Goal: Task Accomplishment & Management: Use online tool/utility

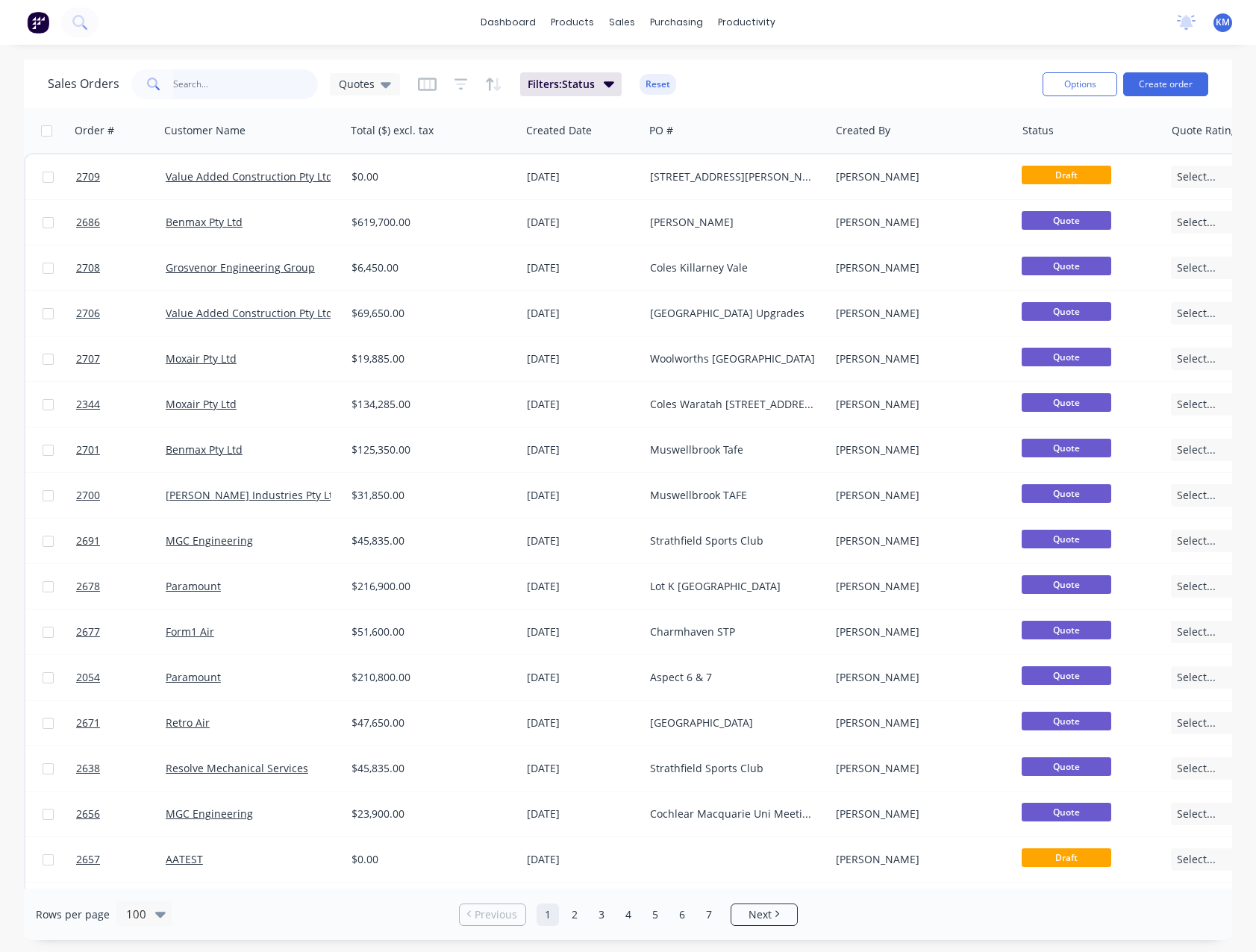
click at [261, 79] on input "text" at bounding box center [246, 84] width 146 height 30
click at [381, 87] on icon at bounding box center [386, 84] width 11 height 17
click at [389, 211] on button "None" at bounding box center [419, 211] width 170 height 17
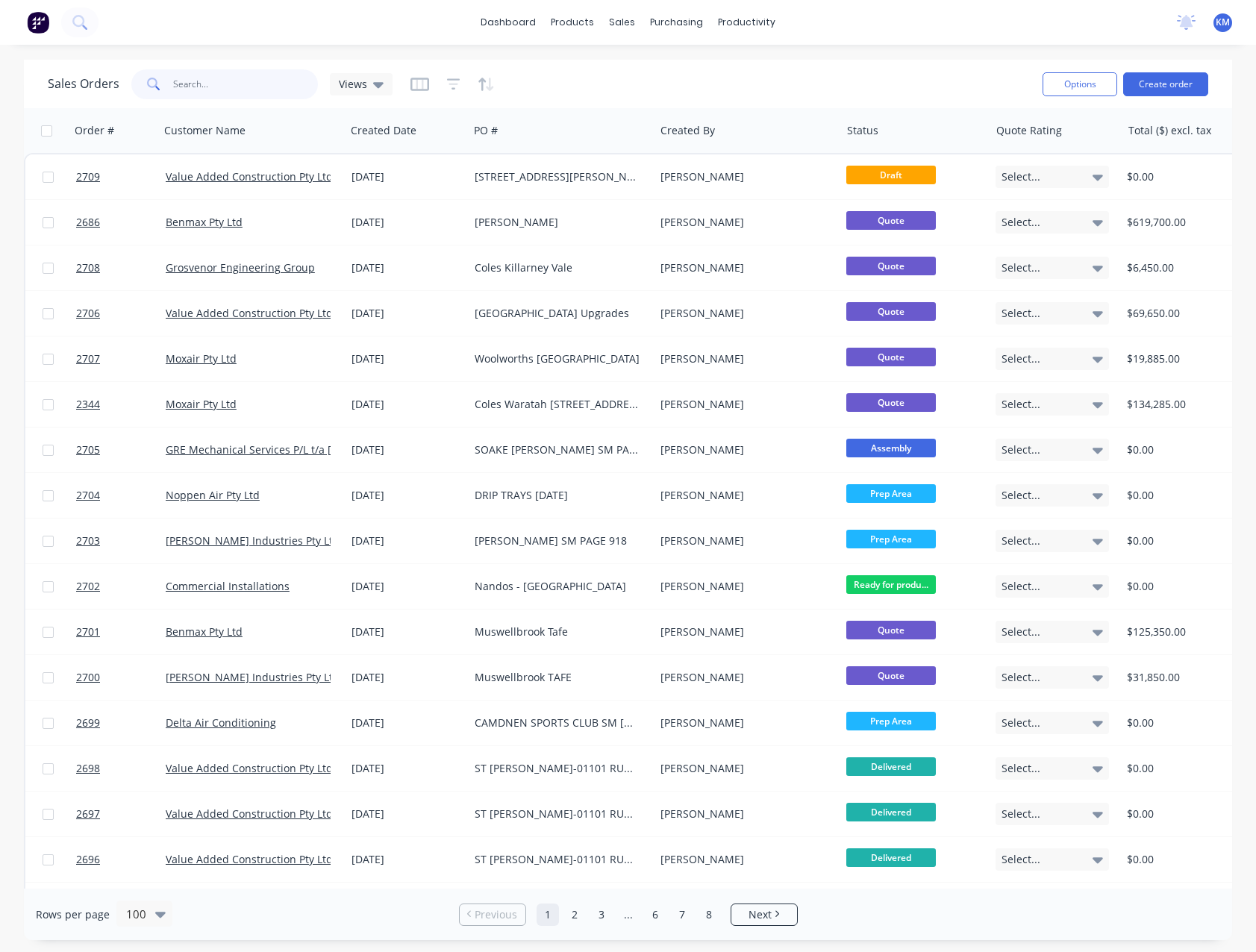
click at [205, 84] on input "text" at bounding box center [246, 84] width 146 height 30
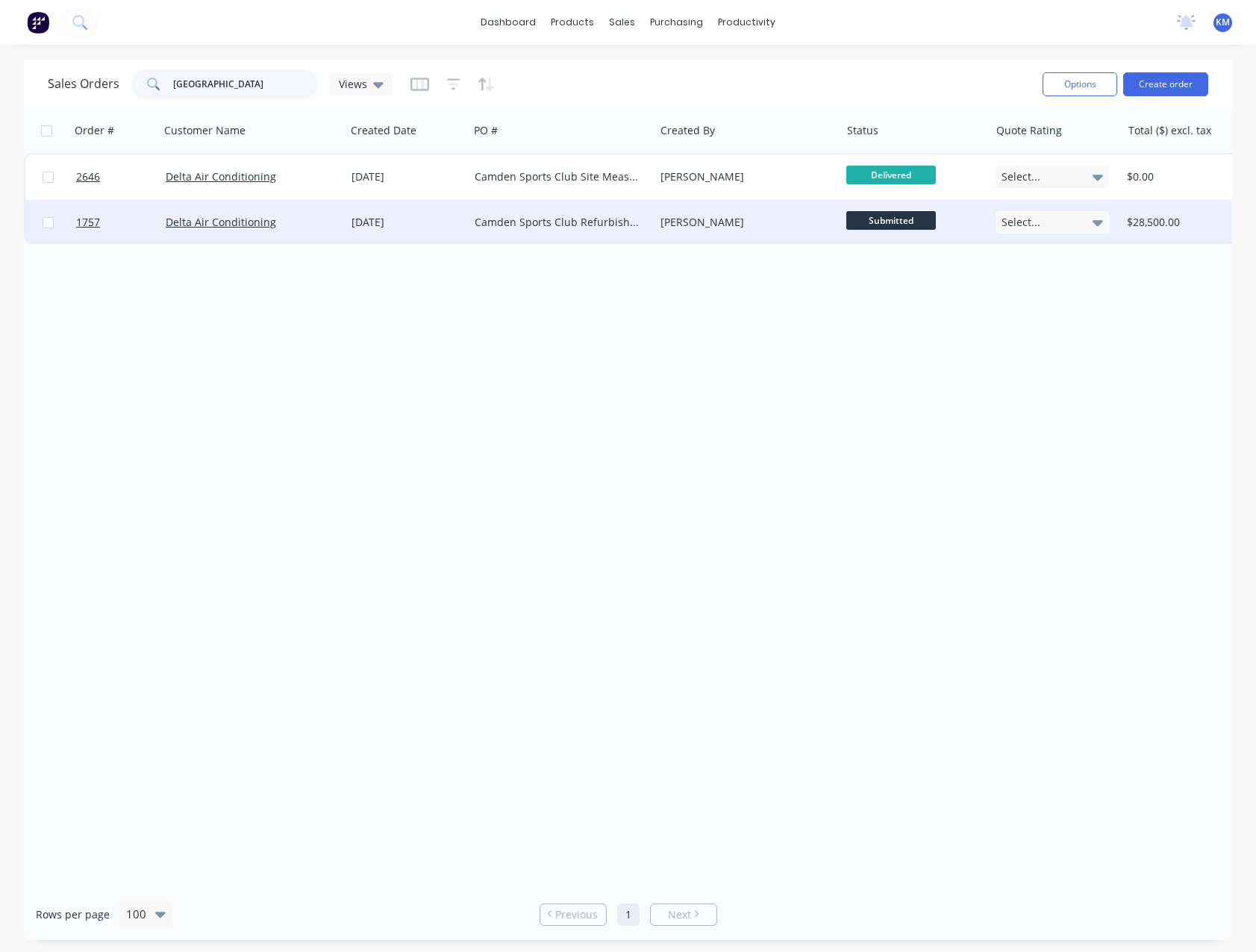
type input "[GEOGRAPHIC_DATA]"
click at [368, 214] on div "[DATE]" at bounding box center [407, 223] width 123 height 45
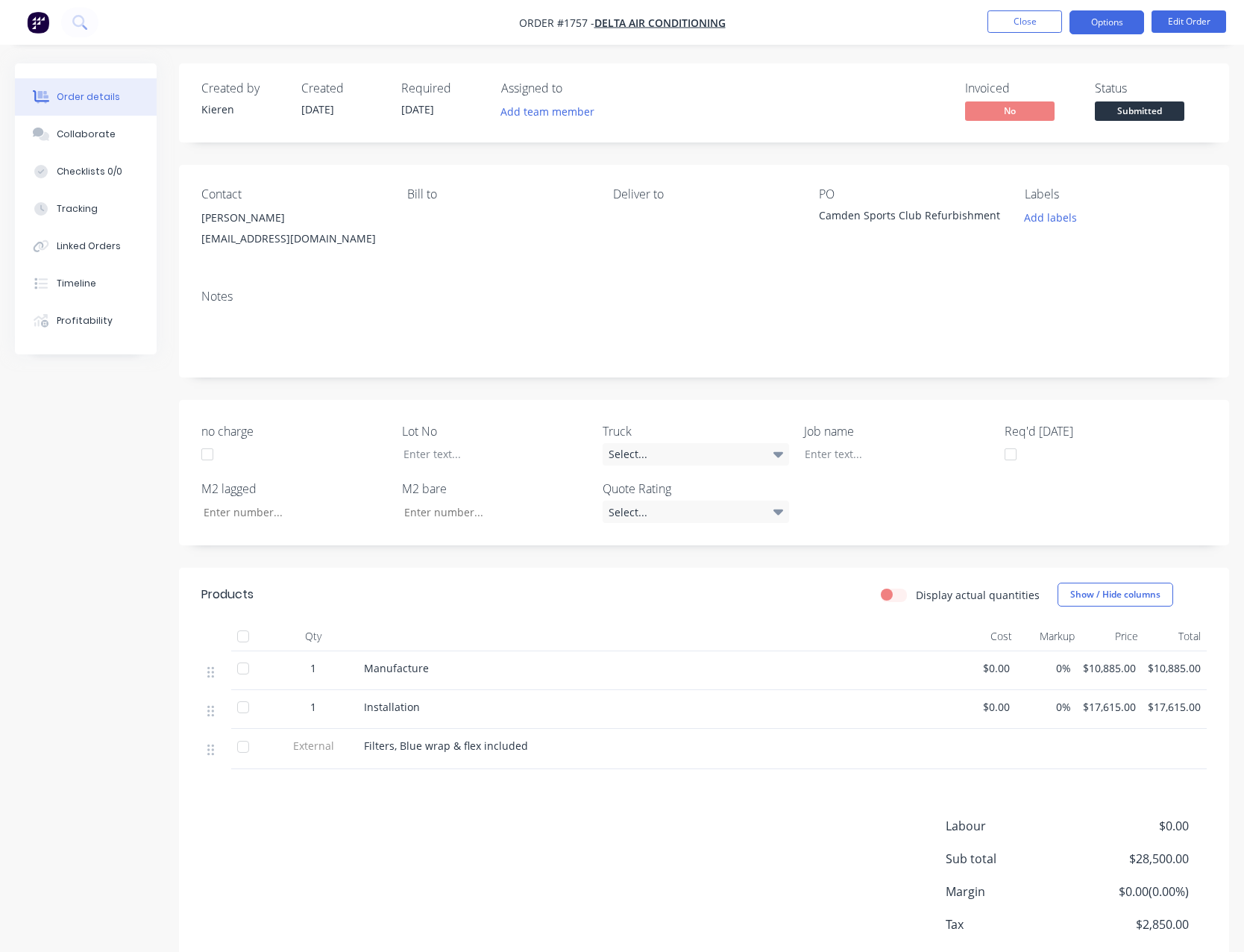
click at [1106, 26] on button "Options" at bounding box center [1107, 22] width 74 height 24
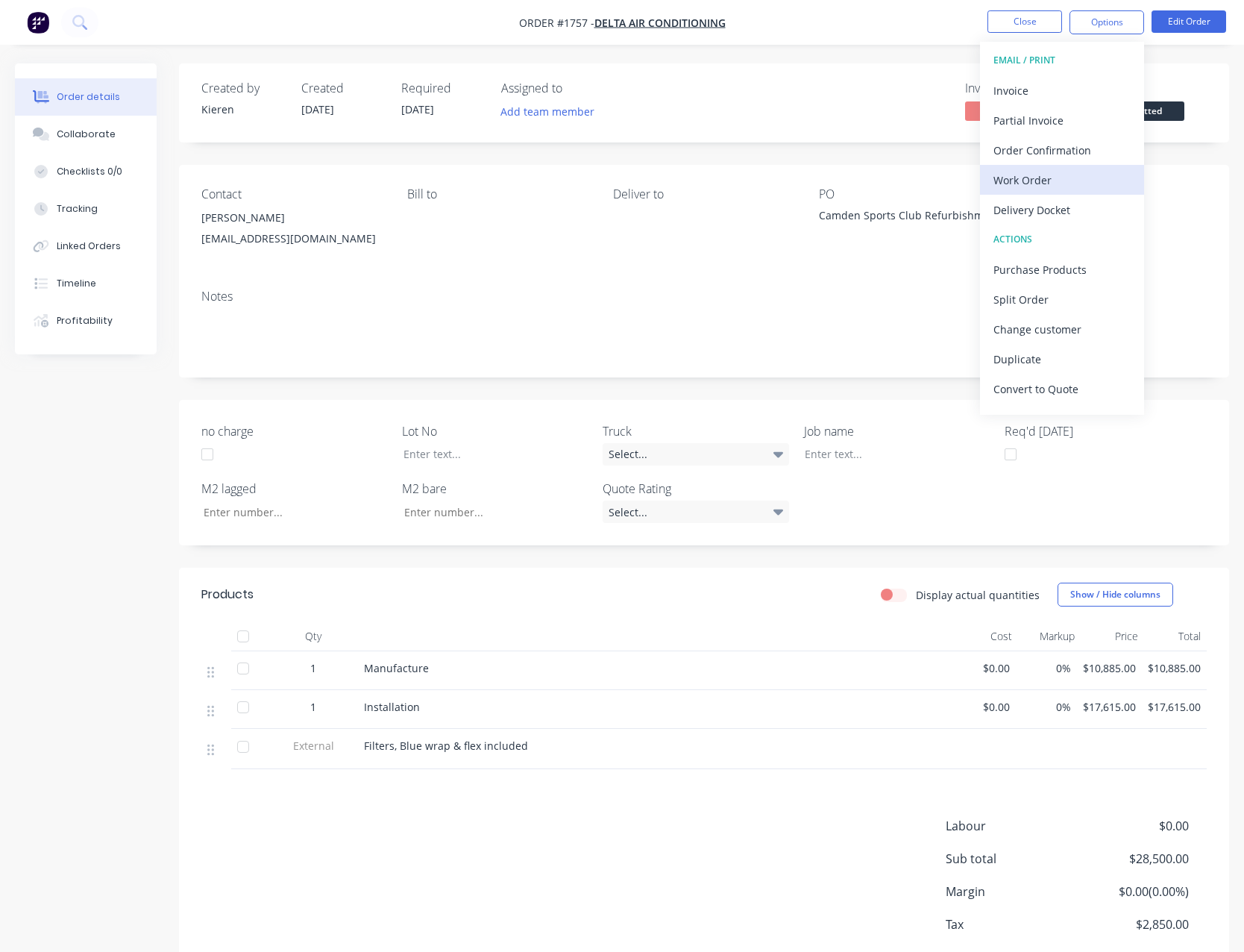
click at [1053, 182] on div "Work Order" at bounding box center [1062, 180] width 137 height 22
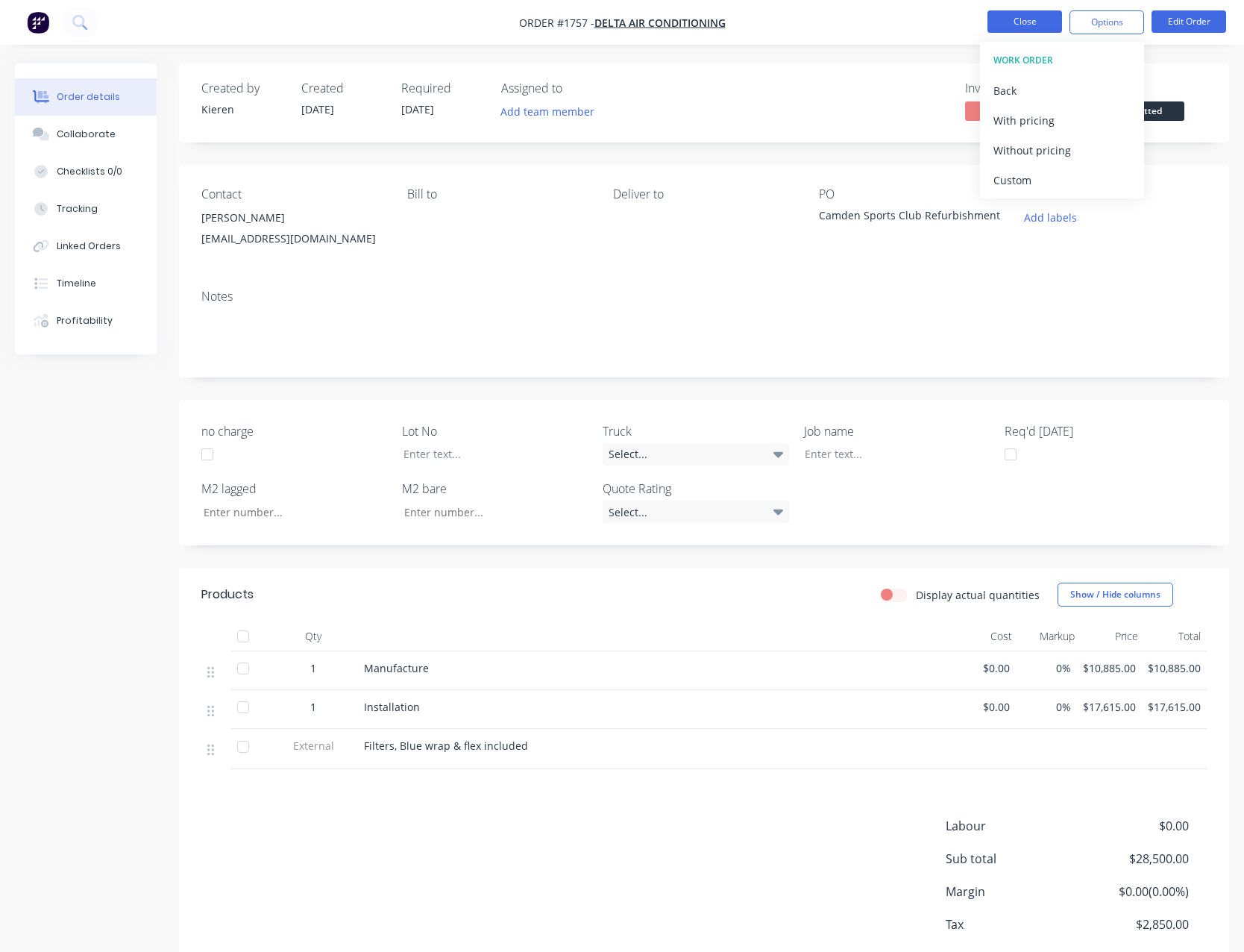
click at [1048, 26] on button "Close" at bounding box center [1025, 22] width 74 height 22
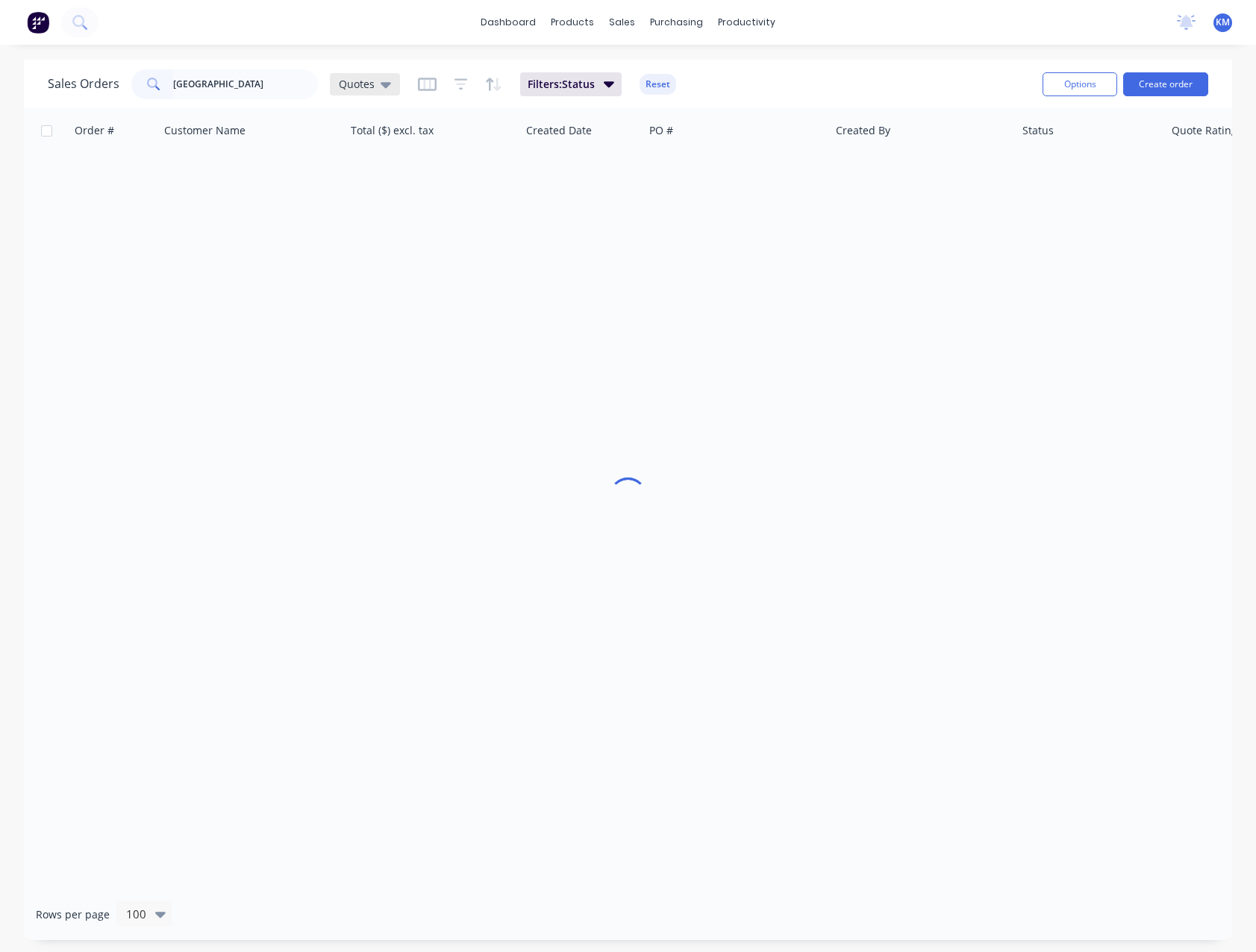
click at [383, 91] on div "Quotes" at bounding box center [364, 84] width 70 height 22
click at [382, 207] on button "None" at bounding box center [419, 211] width 170 height 17
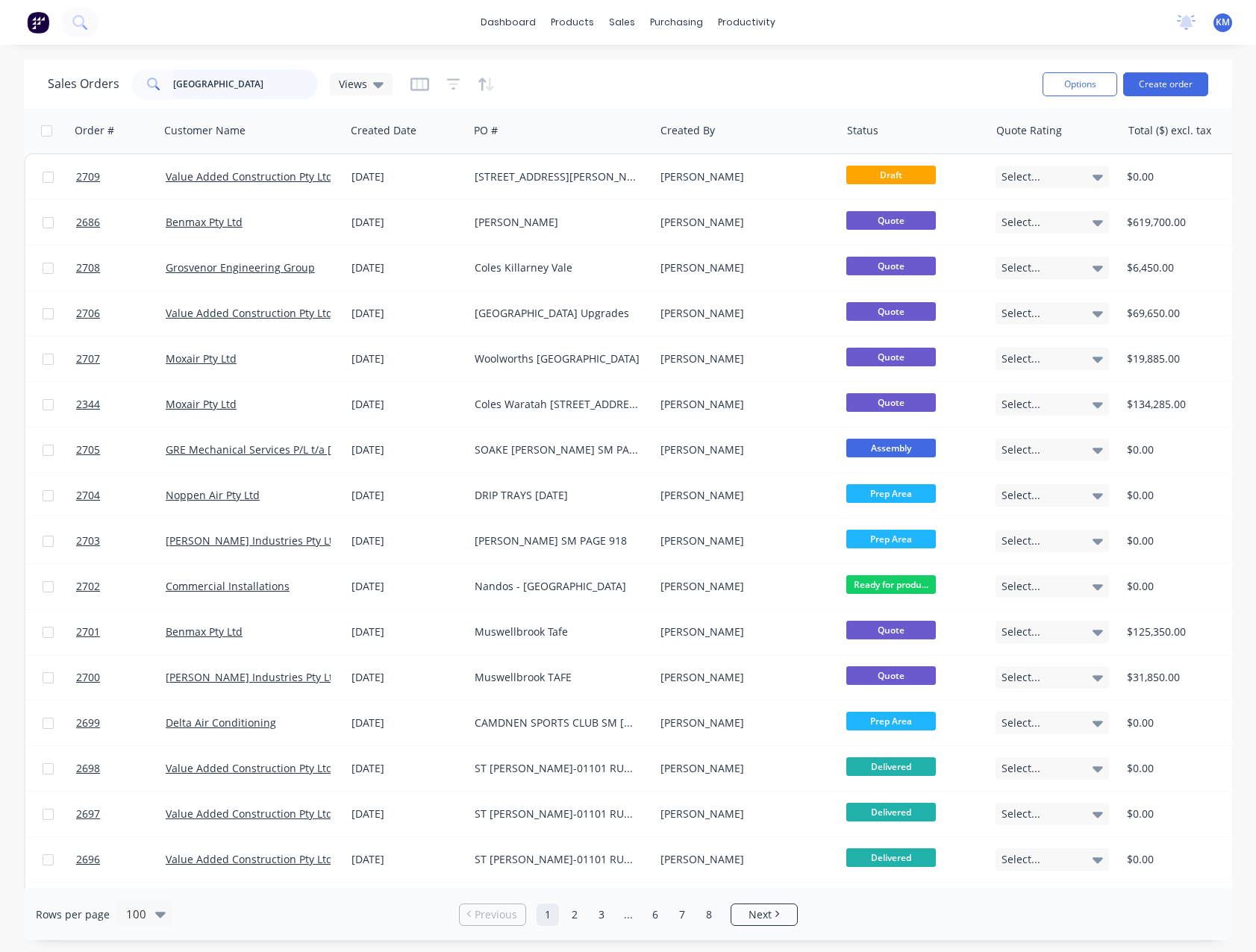
click at [252, 85] on input "[GEOGRAPHIC_DATA]" at bounding box center [246, 84] width 146 height 30
click at [649, 68] on div "Sales Orders" at bounding box center [677, 71] width 61 height 13
click at [230, 83] on input "[GEOGRAPHIC_DATA]" at bounding box center [246, 84] width 146 height 30
type input "C"
click at [666, 96] on div "Customers" at bounding box center [673, 101] width 54 height 13
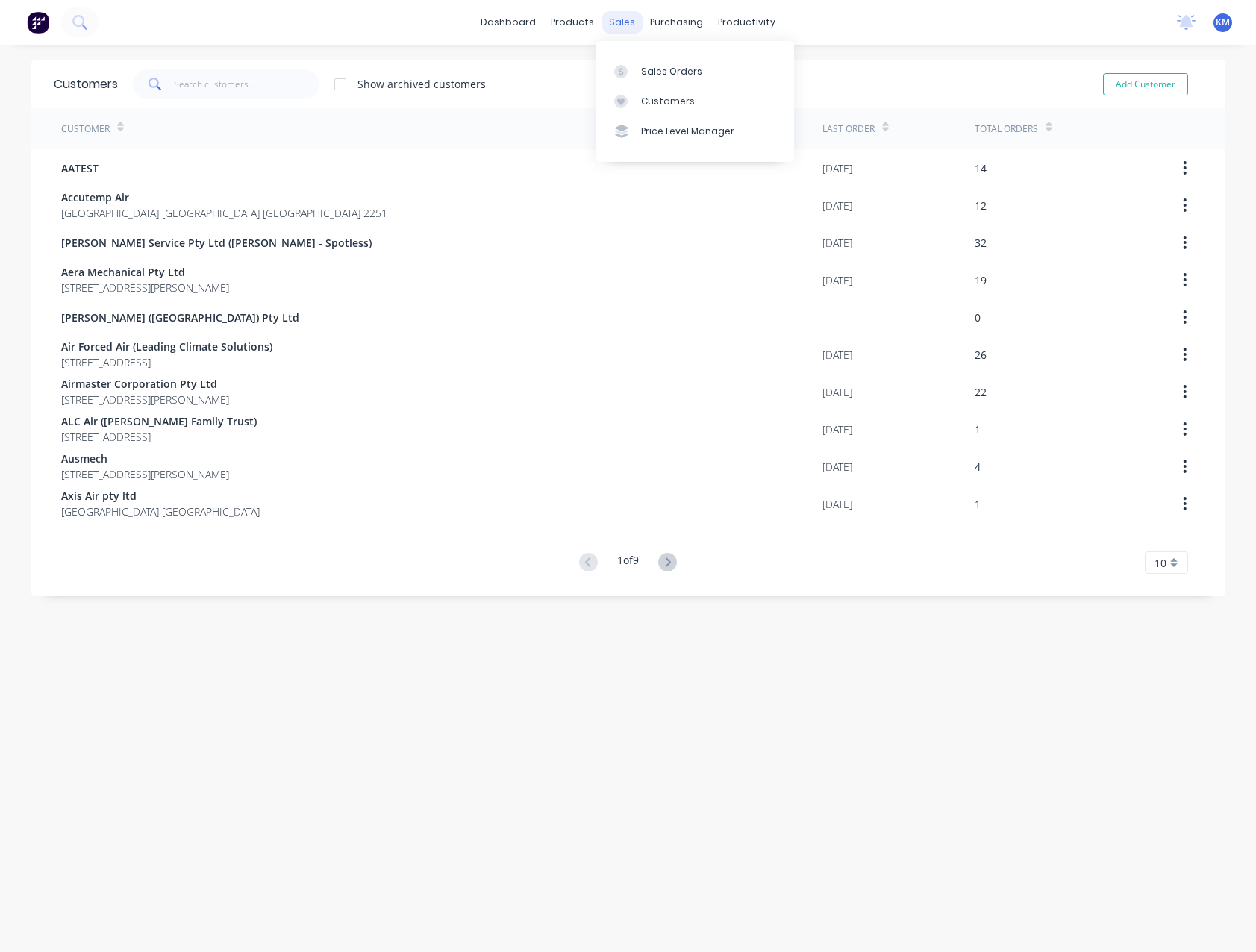
click at [618, 24] on div "sales" at bounding box center [622, 22] width 41 height 22
click at [659, 78] on div "Sales Orders" at bounding box center [671, 71] width 61 height 13
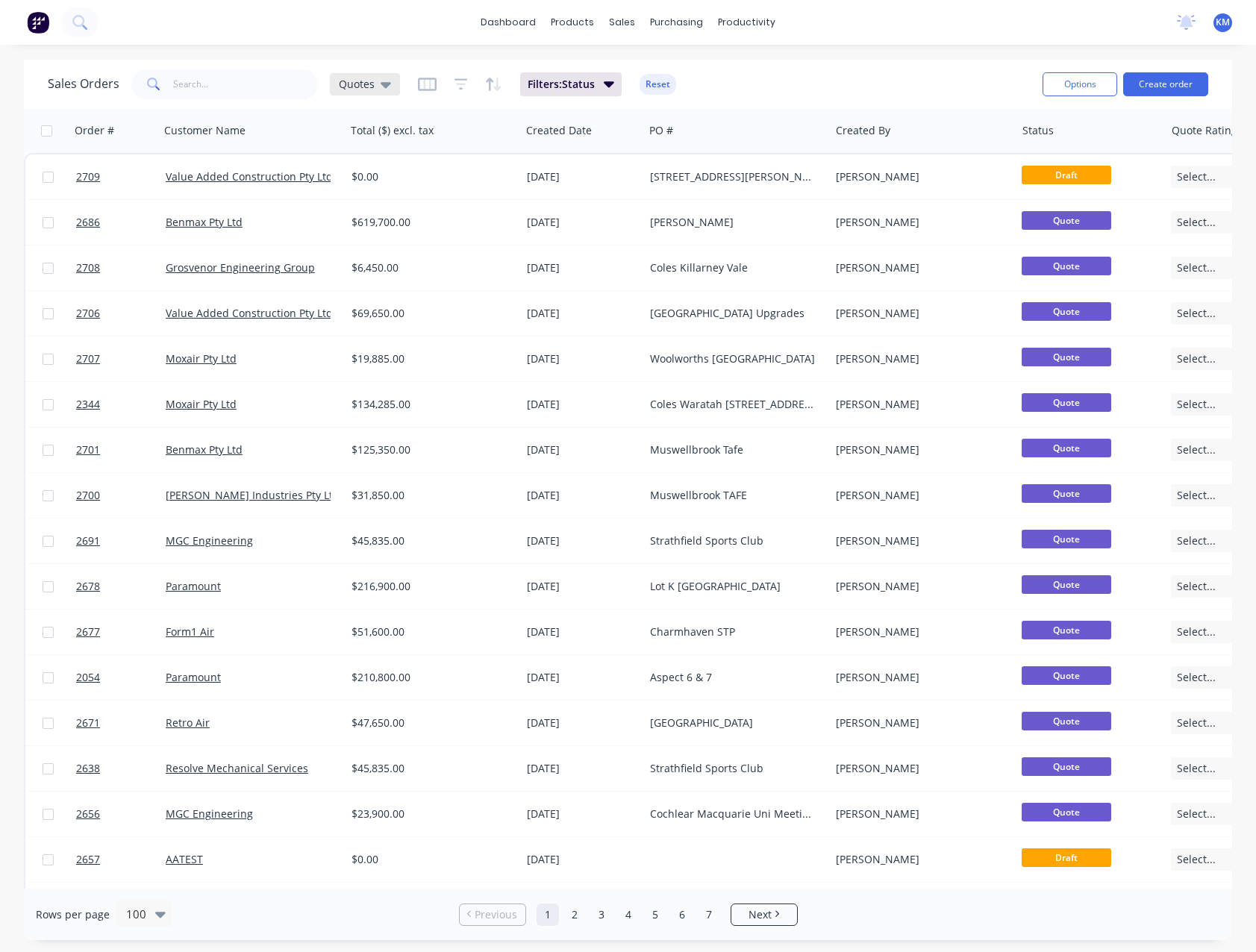
click at [384, 89] on icon at bounding box center [386, 84] width 11 height 17
click at [368, 209] on button "None" at bounding box center [419, 211] width 170 height 17
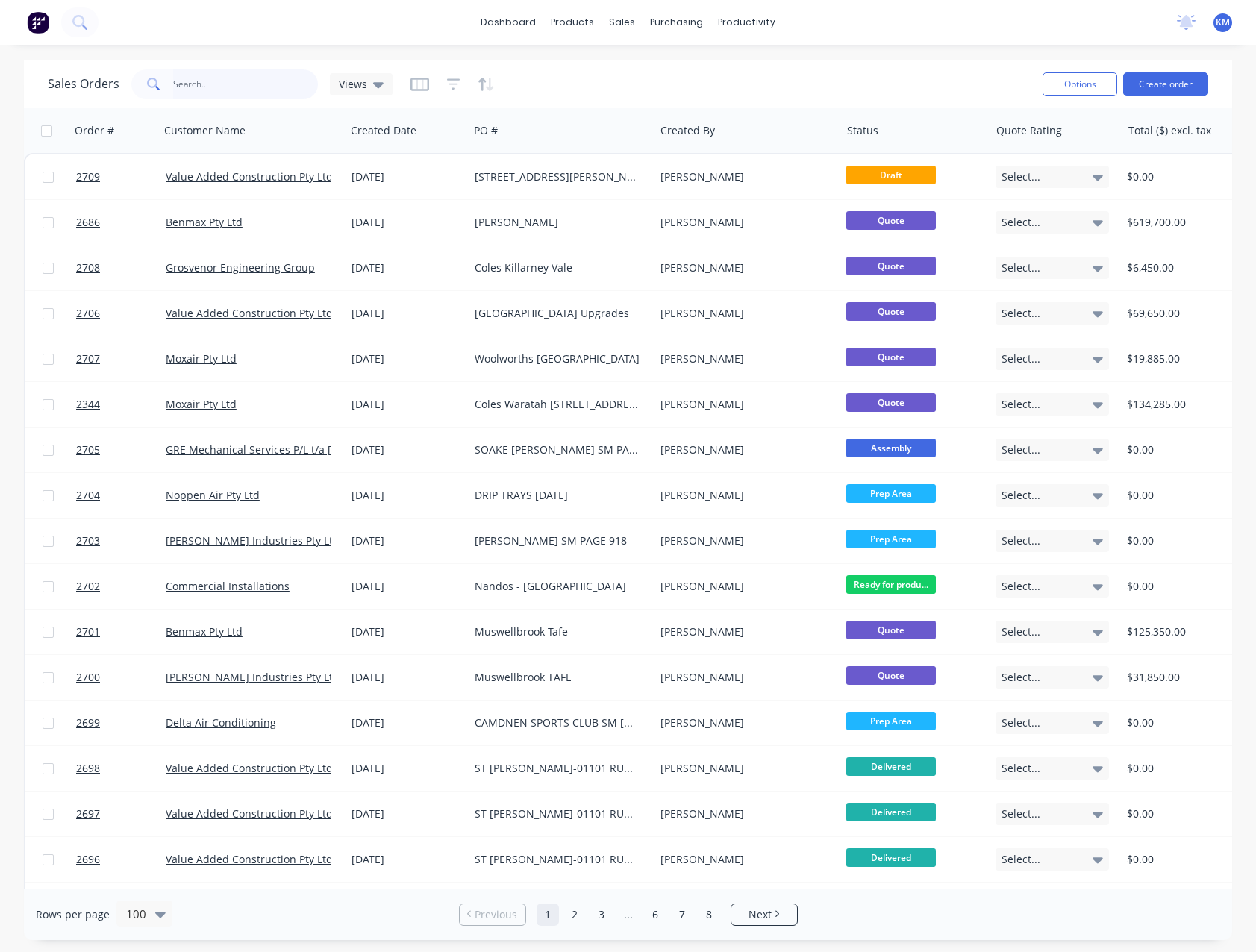
click at [213, 84] on input "text" at bounding box center [246, 84] width 146 height 30
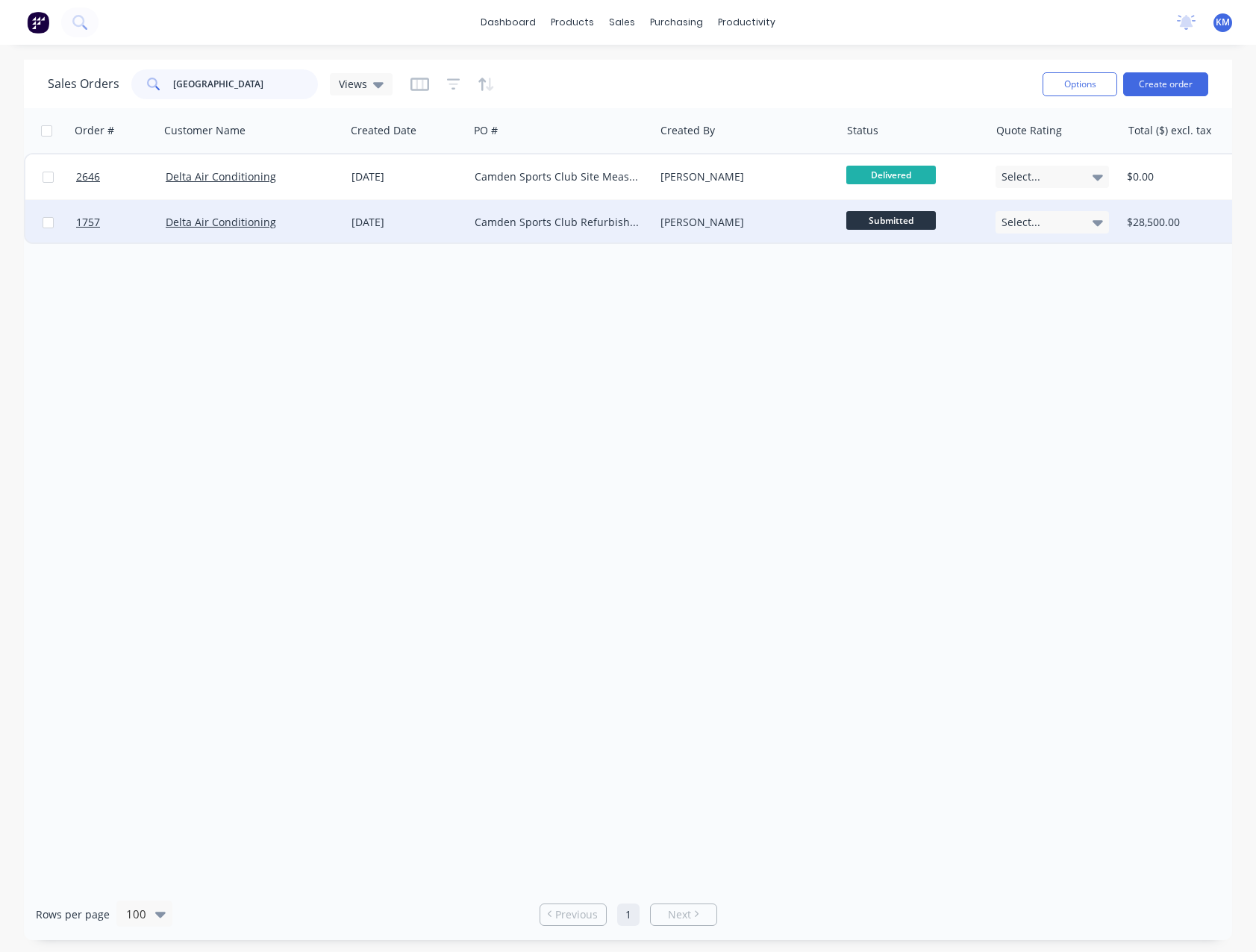
type input "[GEOGRAPHIC_DATA]"
click at [292, 228] on div "Delta Air Conditioning" at bounding box center [248, 223] width 166 height 15
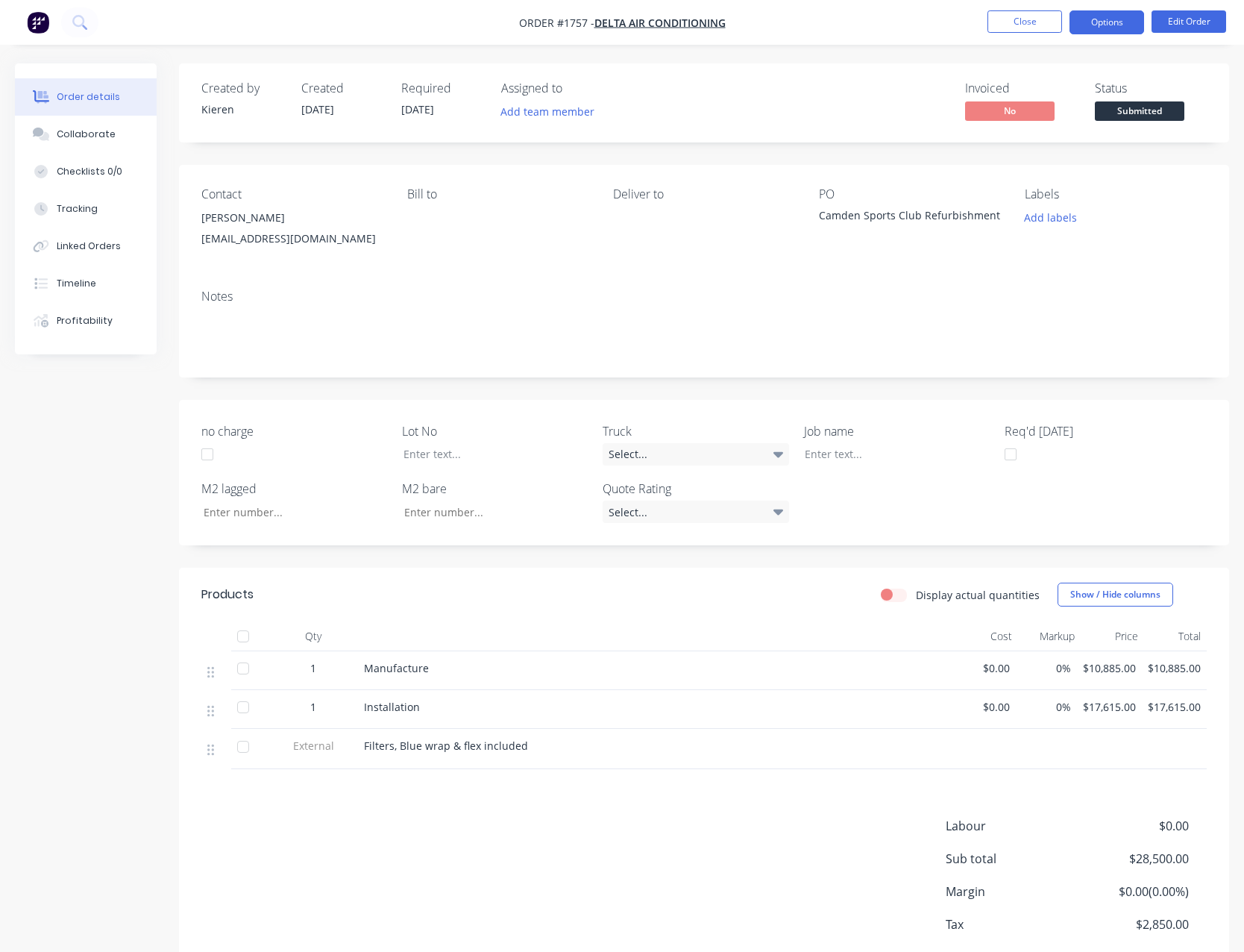
click at [1095, 30] on button "Options" at bounding box center [1107, 22] width 74 height 24
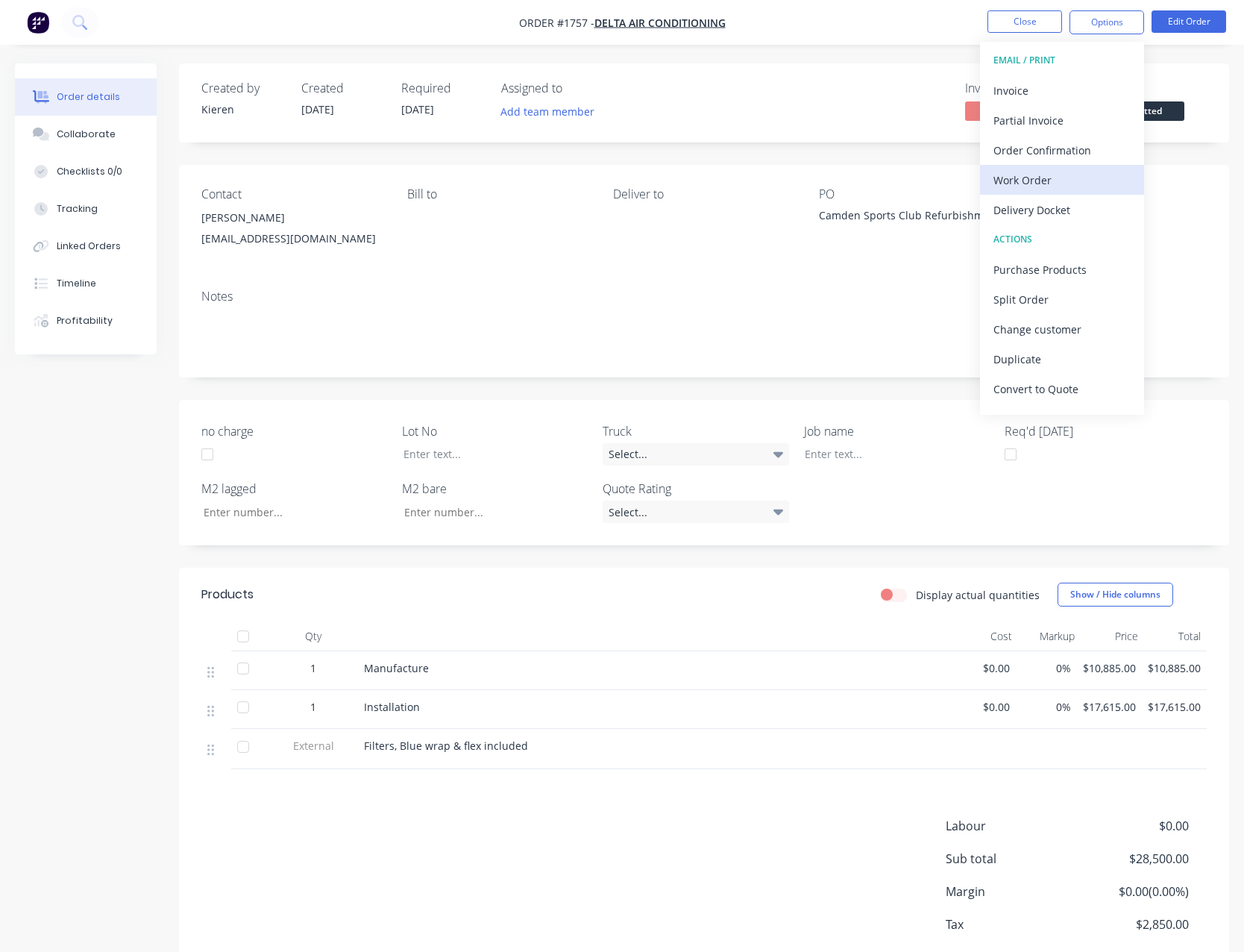
click at [1056, 177] on div "Work Order" at bounding box center [1062, 180] width 137 height 22
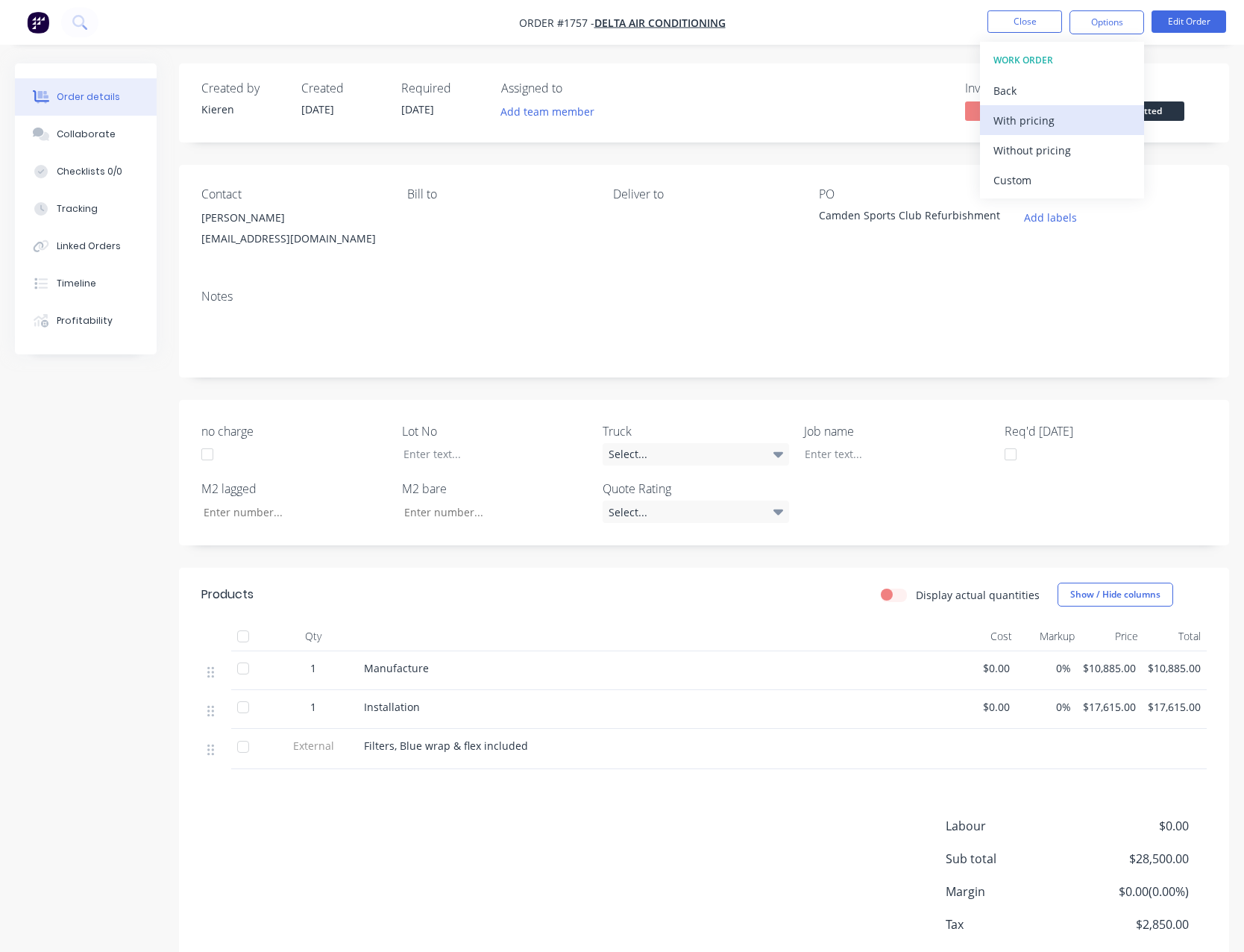
click at [1055, 120] on div "With pricing" at bounding box center [1062, 120] width 137 height 22
click at [1030, 22] on button "Close" at bounding box center [1025, 22] width 74 height 22
